Goal: Subscribe to service/newsletter

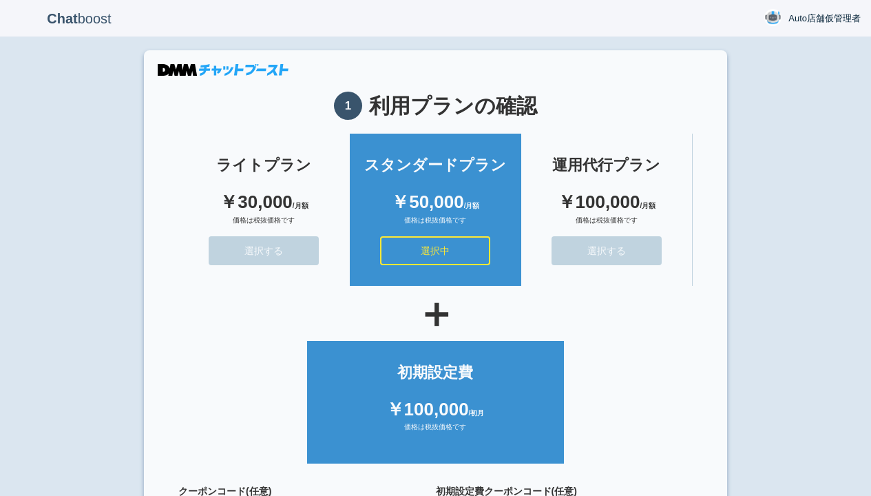
scroll to position [123, 0]
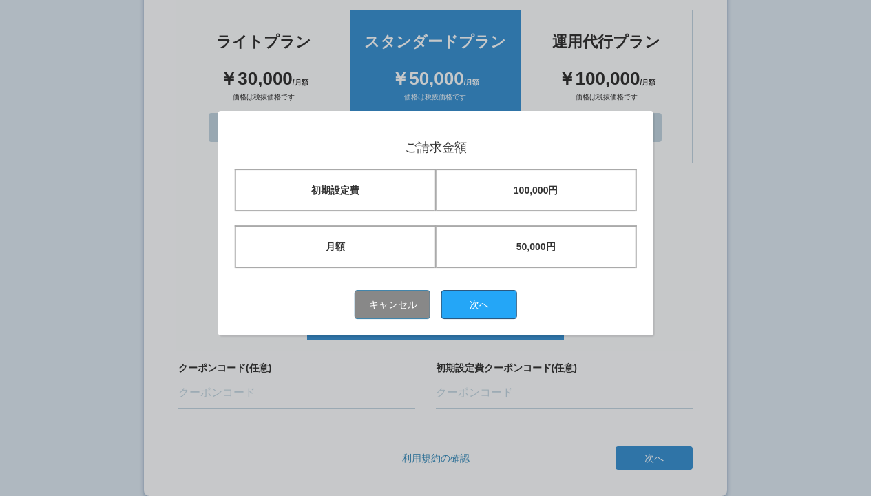
click at [484, 304] on button "次へ" at bounding box center [479, 304] width 76 height 29
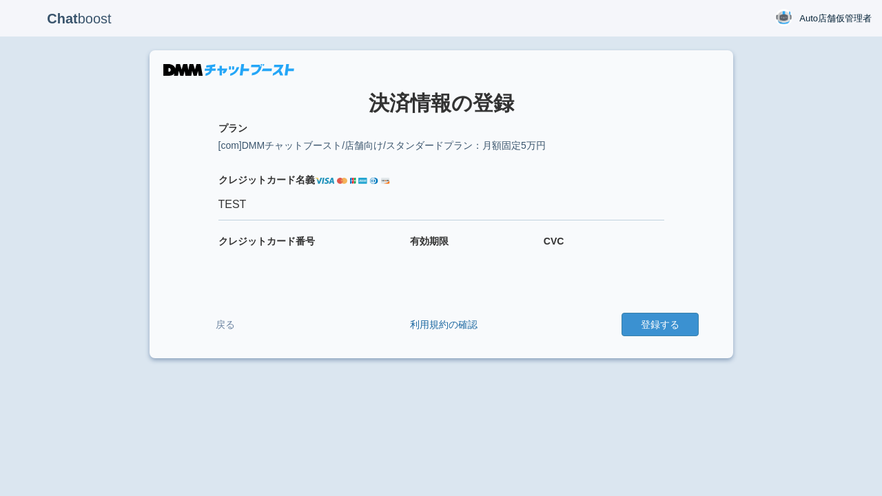
type input "TEST"
click at [659, 324] on button "登録する" at bounding box center [659, 324] width 77 height 23
